Goal: Task Accomplishment & Management: Manage account settings

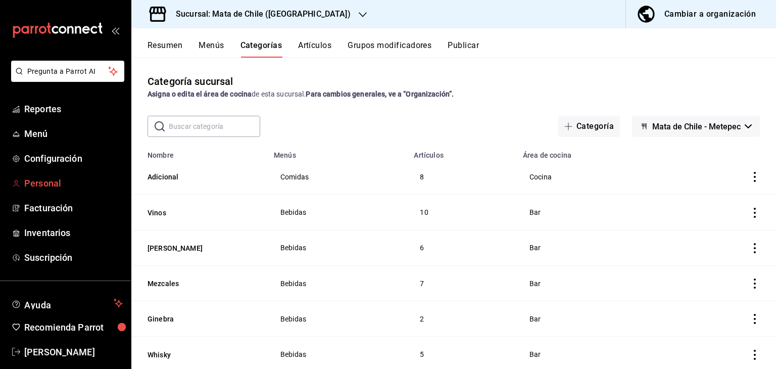
scroll to position [12, 0]
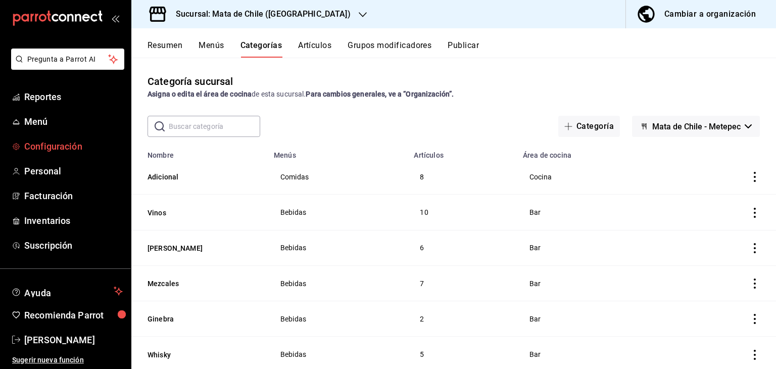
click at [55, 153] on link "Configuración" at bounding box center [65, 146] width 131 height 22
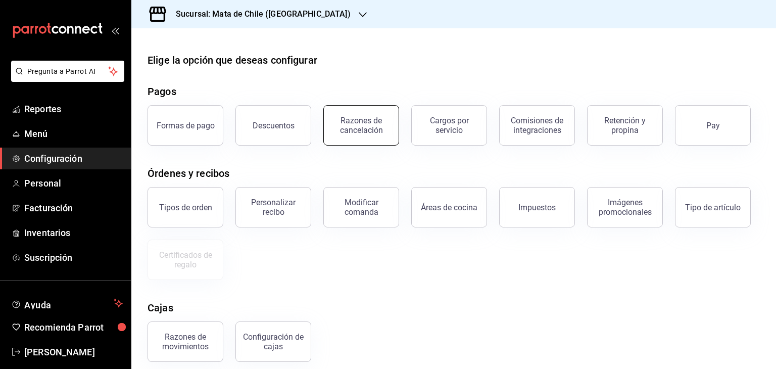
click at [370, 128] on div "Razones de cancelación" at bounding box center [361, 125] width 63 height 19
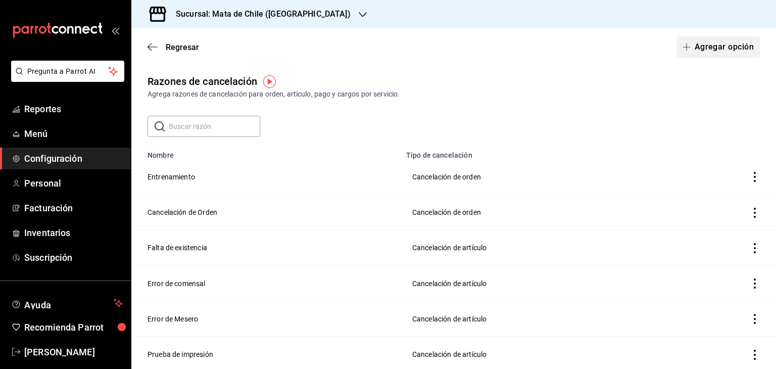
click at [710, 43] on button "Agregar opción" at bounding box center [718, 46] width 83 height 21
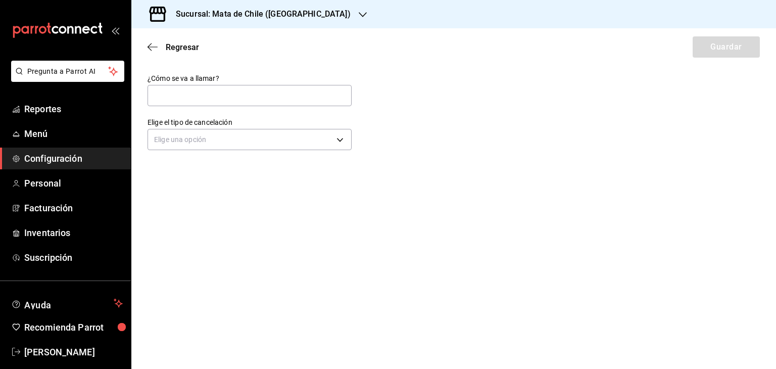
click at [230, 150] on div "Elige una opción" at bounding box center [250, 138] width 204 height 27
click at [228, 149] on body "Pregunta a Parrot AI Reportes Menú Configuración Personal Facturación Inventari…" at bounding box center [388, 184] width 776 height 369
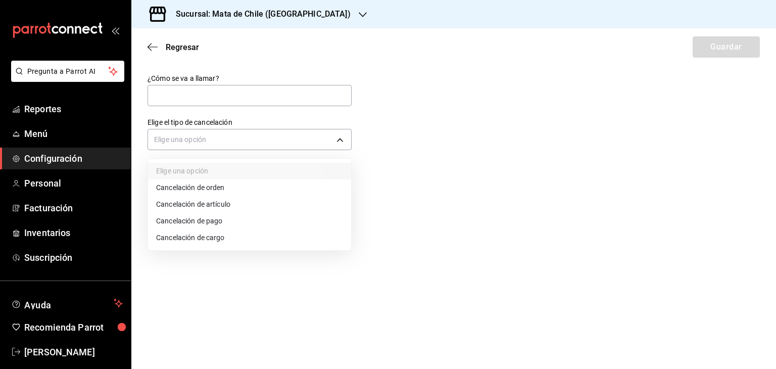
click at [212, 223] on li "Cancelación de pago" at bounding box center [249, 221] width 203 height 17
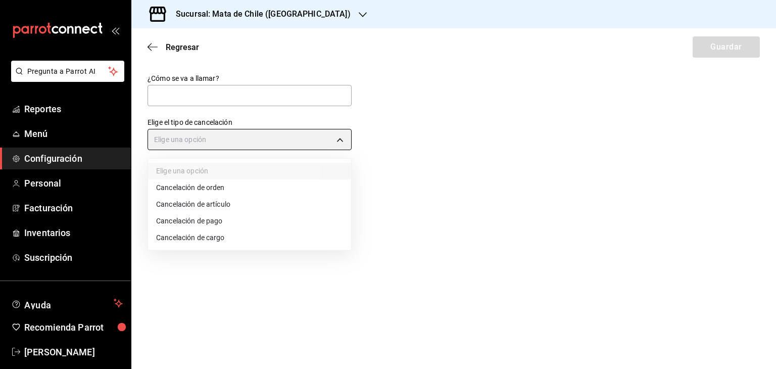
type input "ORDER_PAYMENT"
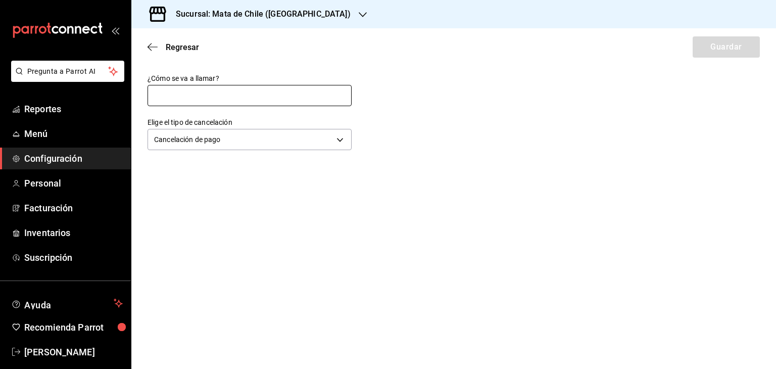
click at [192, 96] on input "text" at bounding box center [250, 95] width 204 height 21
type input "Error de mesero"
click at [719, 49] on button "Guardar" at bounding box center [726, 46] width 67 height 21
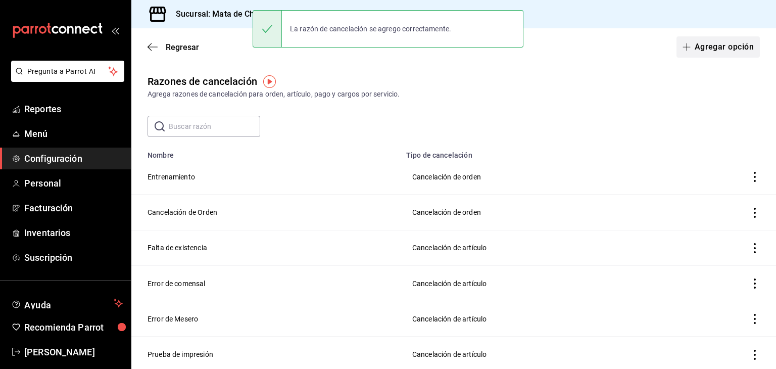
click at [728, 48] on button "Agregar opción" at bounding box center [718, 46] width 83 height 21
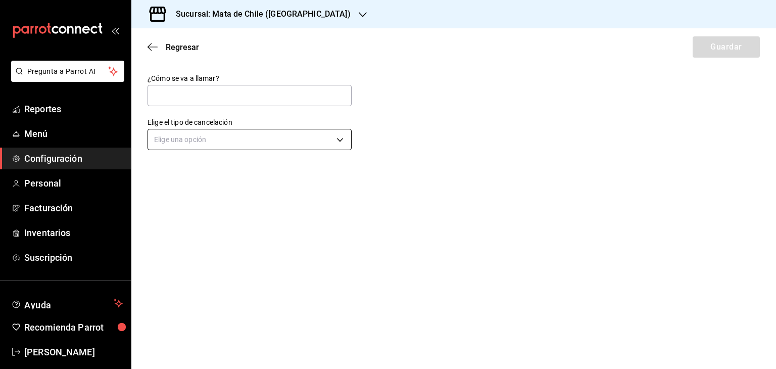
click at [210, 146] on body "Pregunta a Parrot AI Reportes Menú Configuración Personal Facturación Inventari…" at bounding box center [388, 184] width 776 height 369
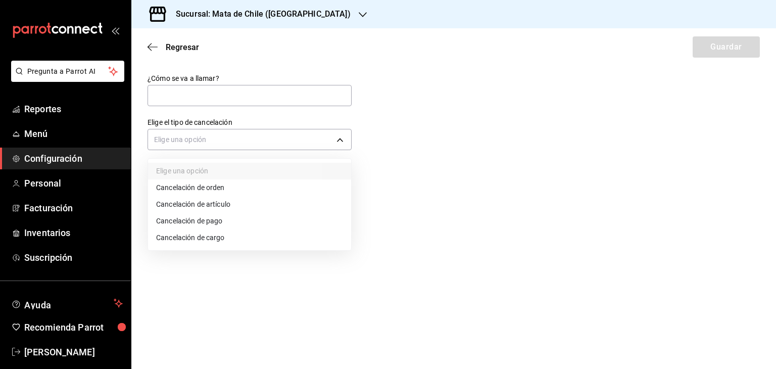
click at [196, 221] on li "Cancelación de pago" at bounding box center [249, 221] width 203 height 17
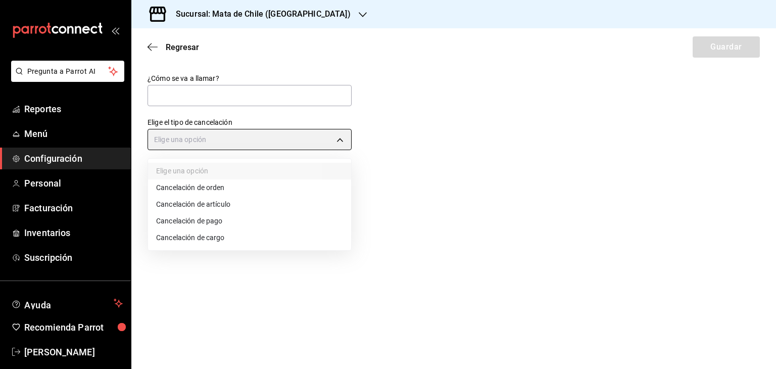
type input "ORDER_PAYMENT"
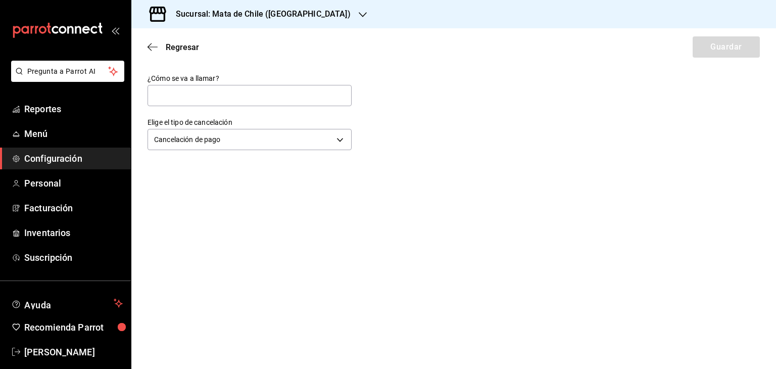
click at [183, 83] on div "¿Cómo se va a llamar?" at bounding box center [250, 91] width 204 height 34
click at [189, 90] on input "text" at bounding box center [250, 95] width 204 height 21
type input "Modificación de pagos"
click at [726, 53] on button "Guardar" at bounding box center [726, 46] width 67 height 21
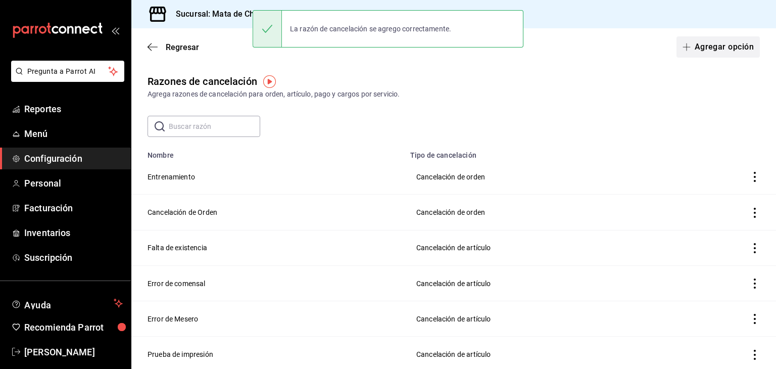
click at [726, 47] on button "Agregar opción" at bounding box center [718, 46] width 83 height 21
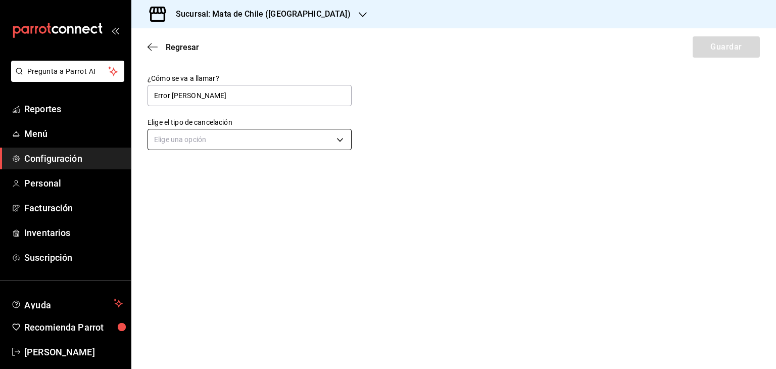
type input "Error [PERSON_NAME]"
click at [254, 135] on body "Pregunta a Parrot AI Reportes Menú Configuración Personal Facturación Inventari…" at bounding box center [388, 184] width 776 height 369
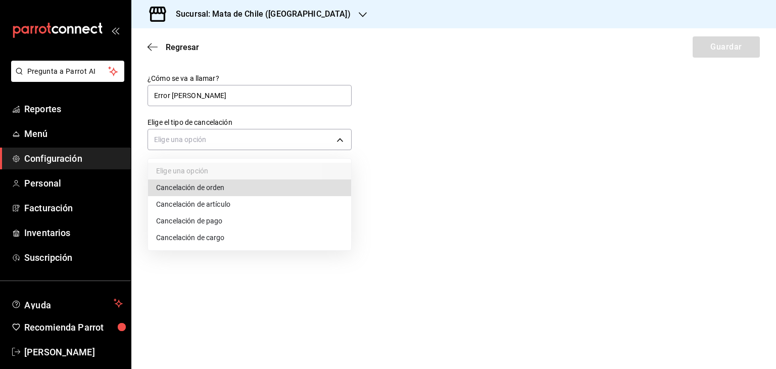
click at [210, 227] on li "Cancelación de pago" at bounding box center [249, 221] width 203 height 17
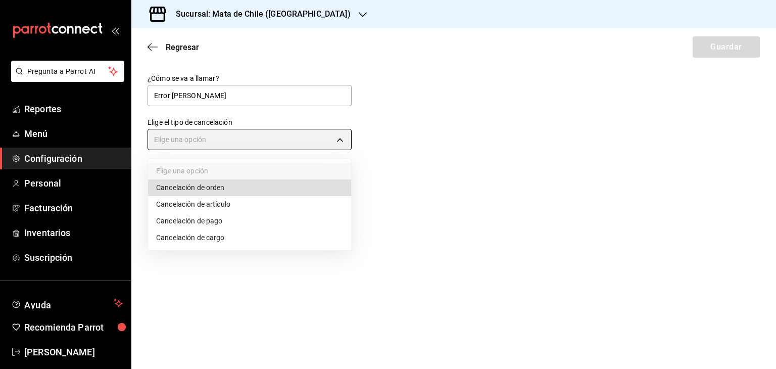
type input "ORDER_PAYMENT"
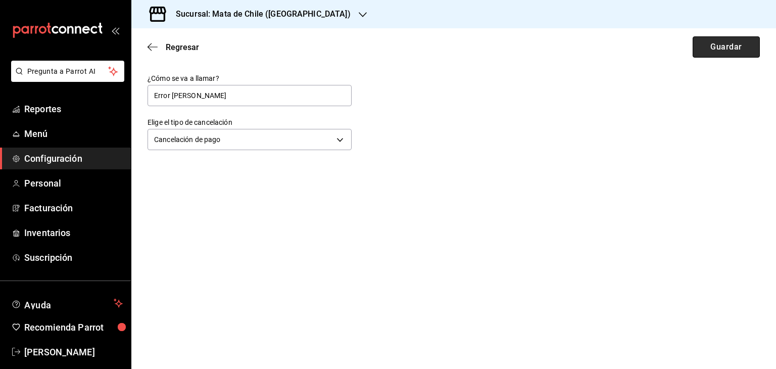
click at [717, 49] on button "Guardar" at bounding box center [726, 46] width 67 height 21
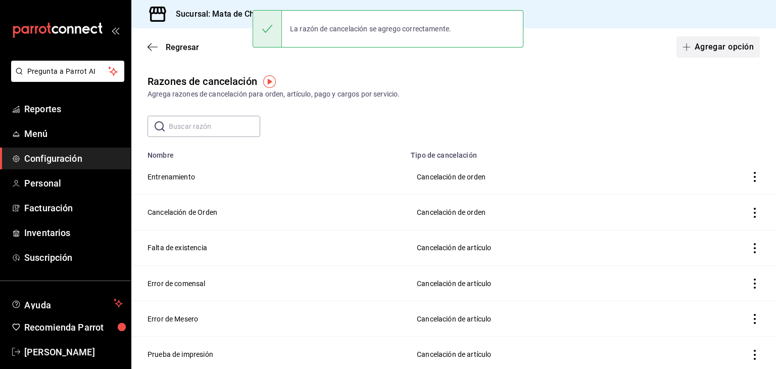
click at [706, 51] on button "Agregar opción" at bounding box center [718, 46] width 83 height 21
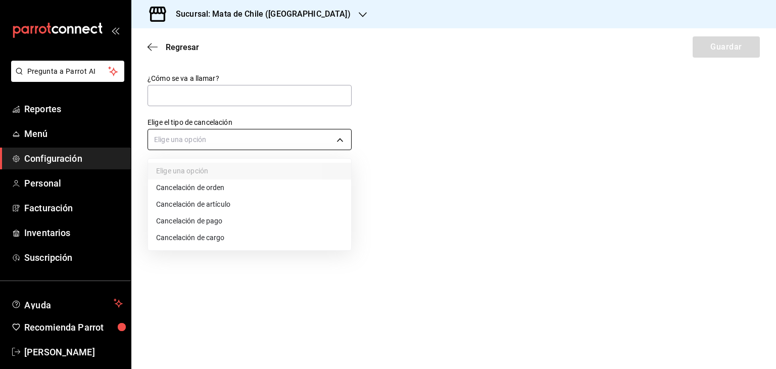
click at [214, 136] on body "Pregunta a Parrot AI Reportes Menú Configuración Personal Facturación Inventari…" at bounding box center [388, 184] width 776 height 369
click at [479, 87] on div at bounding box center [388, 184] width 776 height 369
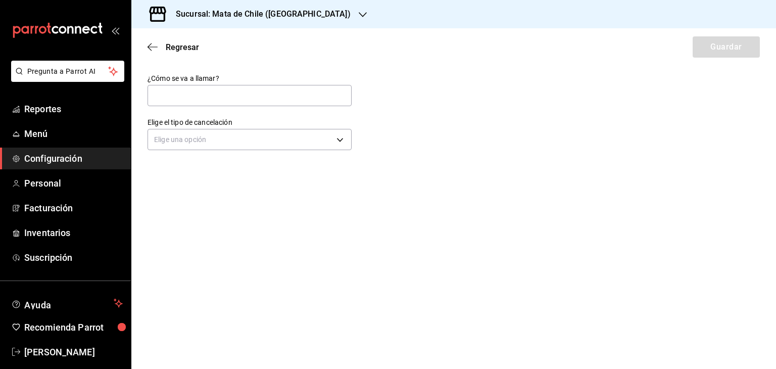
click at [144, 38] on div "Regresar Guardar" at bounding box center [453, 46] width 645 height 37
click at [146, 41] on div "Regresar Guardar" at bounding box center [453, 46] width 645 height 37
click at [155, 45] on icon "button" at bounding box center [153, 46] width 10 height 9
